Goal: Information Seeking & Learning: Learn about a topic

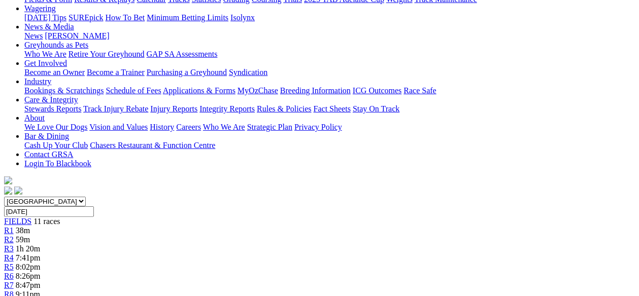
scroll to position [101, 0]
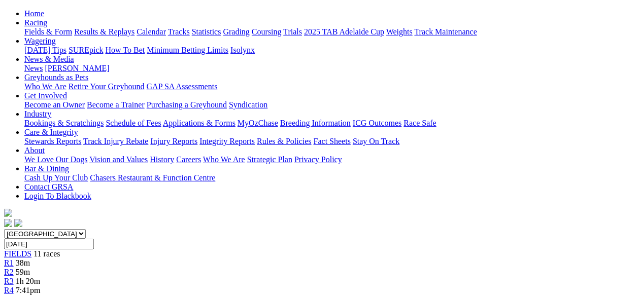
click at [14, 295] on span "R5" at bounding box center [9, 299] width 10 height 9
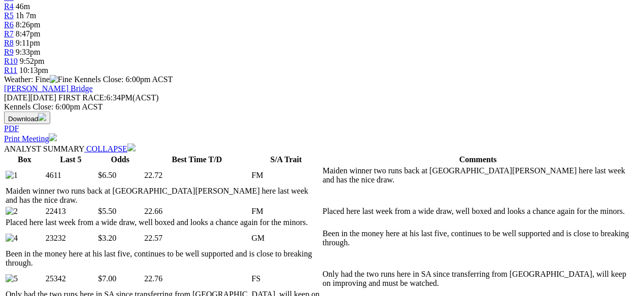
scroll to position [406, 0]
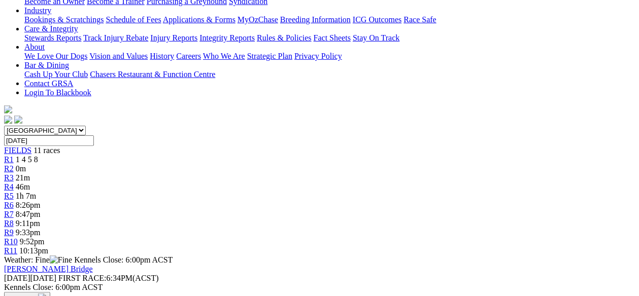
scroll to position [0, 0]
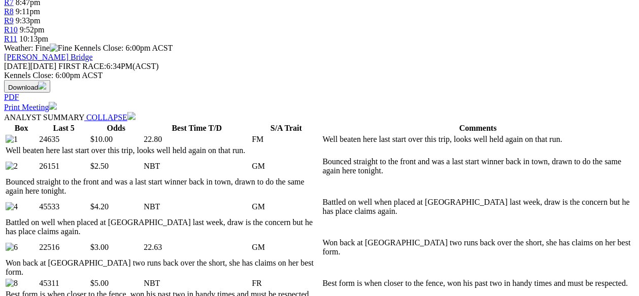
scroll to position [439, 0]
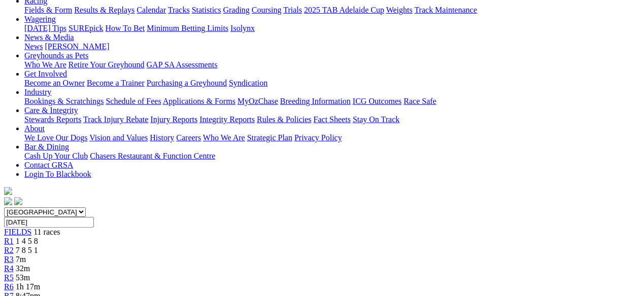
scroll to position [0, 0]
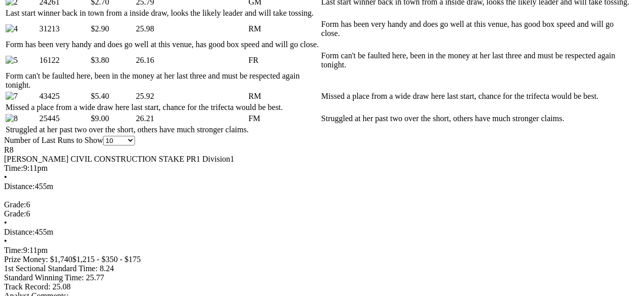
scroll to position [642, 0]
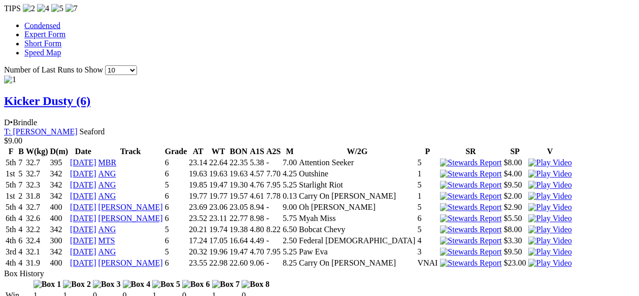
scroll to position [879, 0]
